Goal: Information Seeking & Learning: Learn about a topic

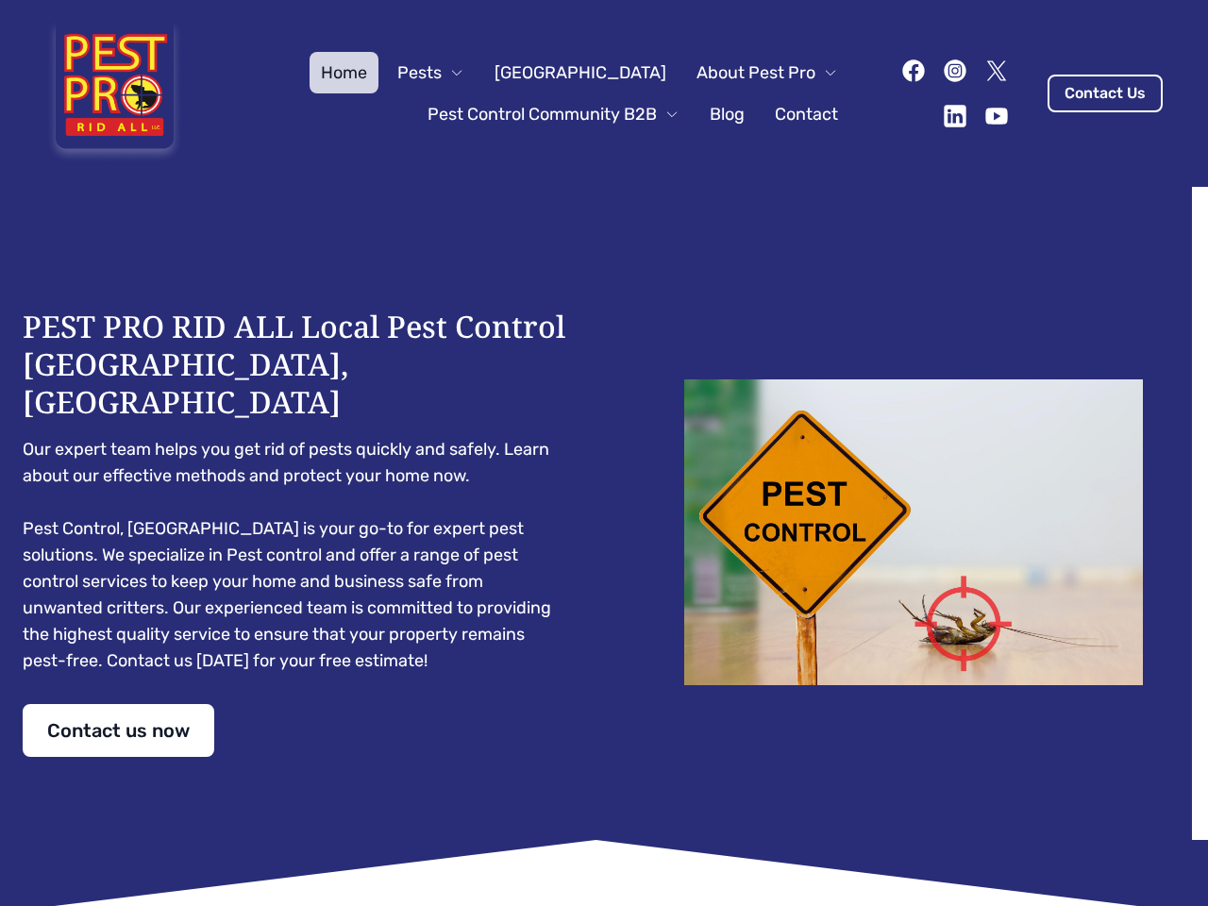
click at [604, 453] on div "PEST PRO RID ALL Local Pest Control [GEOGRAPHIC_DATA], [GEOGRAPHIC_DATA] Our ex…" at bounding box center [604, 532] width 1163 height 449
click at [442, 73] on span "Pests" at bounding box center [419, 72] width 44 height 26
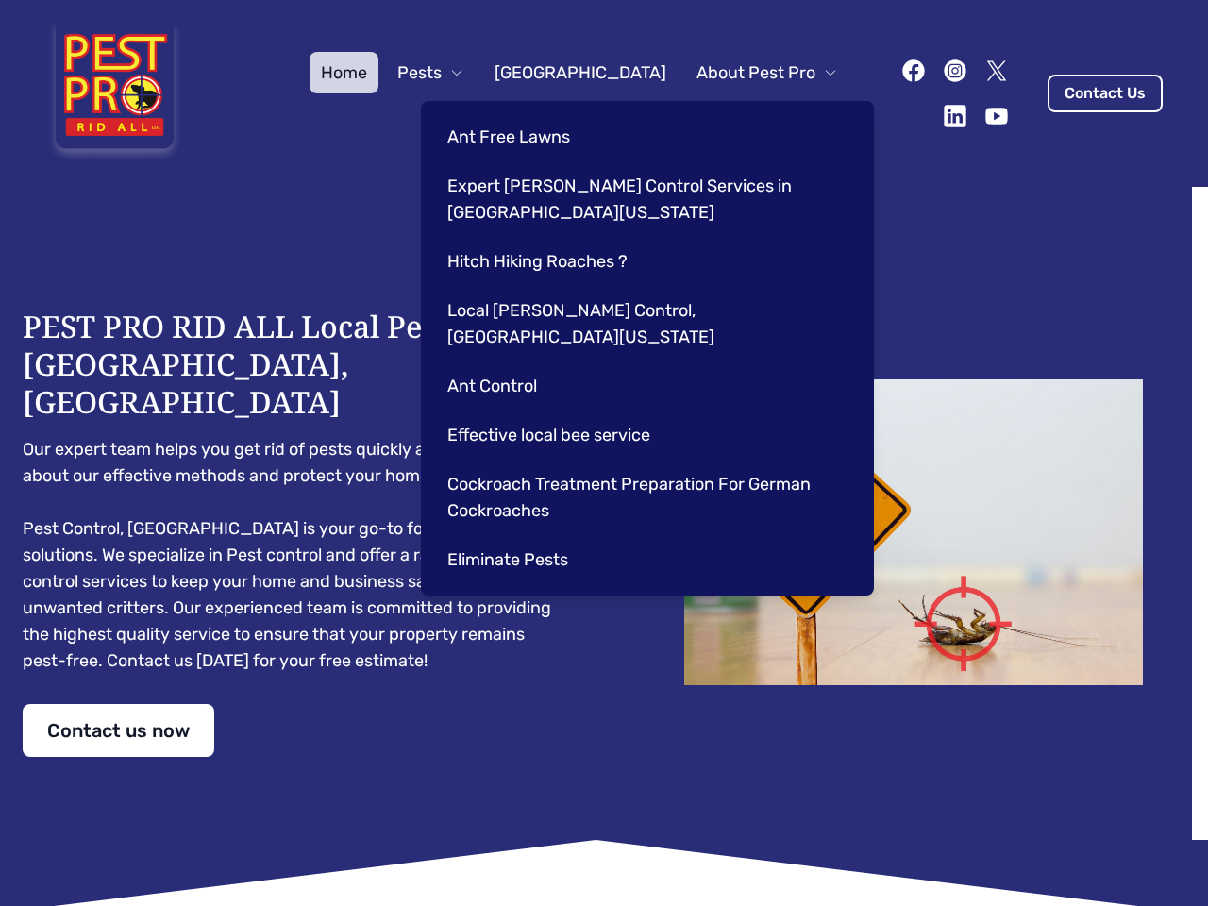
click at [748, 73] on span "About Pest Pro" at bounding box center [756, 72] width 119 height 26
click at [534, 114] on div "Ant Free Lawns Expert [PERSON_NAME] Control Services in [GEOGRAPHIC_DATA] [US_S…" at bounding box center [647, 348] width 453 height 495
